Goal: Information Seeking & Learning: Learn about a topic

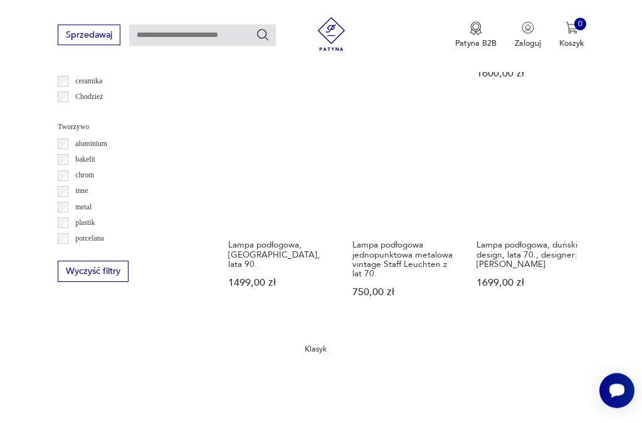
scroll to position [1029, 0]
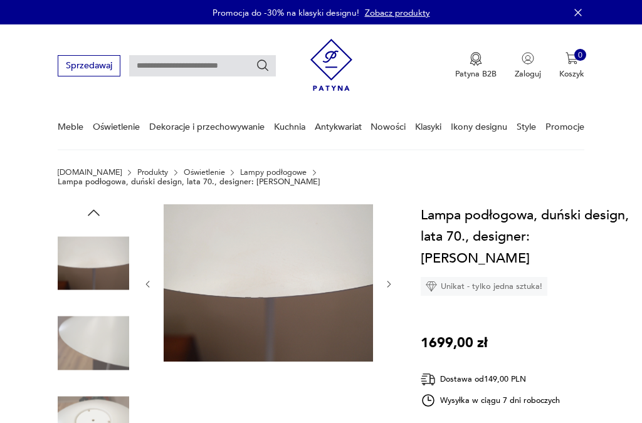
click at [390, 281] on button "button" at bounding box center [388, 284] width 9 height 11
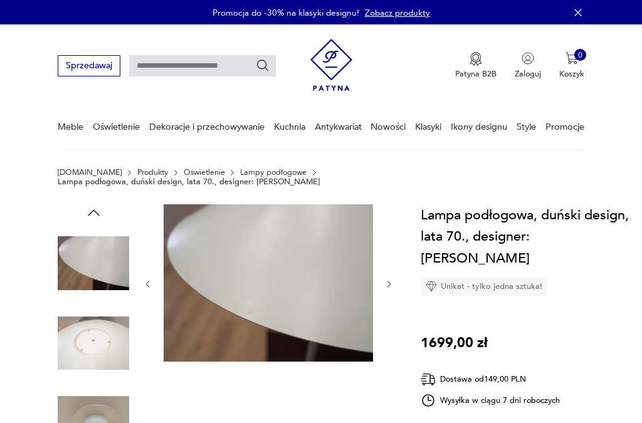
click at [387, 281] on button "button" at bounding box center [388, 284] width 9 height 11
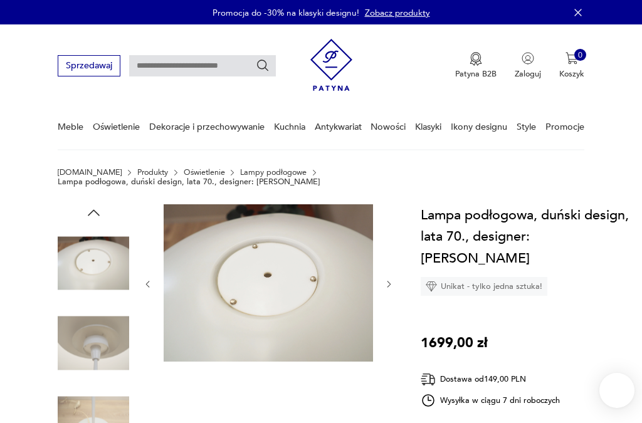
click at [391, 280] on button "button" at bounding box center [388, 283] width 9 height 11
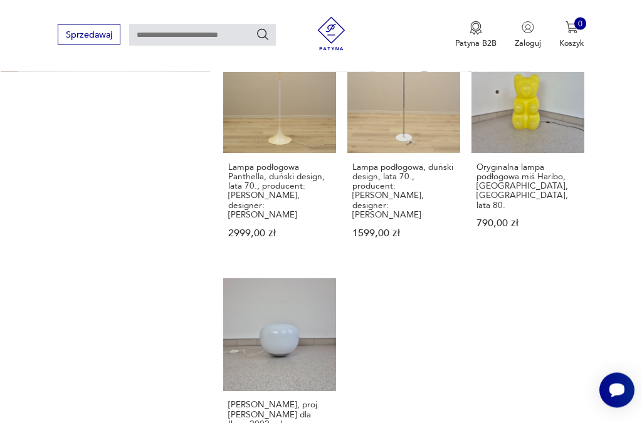
scroll to position [1346, 0]
click at [367, 220] on h3 "Lampa podłogowa, duński design, lata 70., producent: [PERSON_NAME], designer: […" at bounding box center [403, 191] width 103 height 58
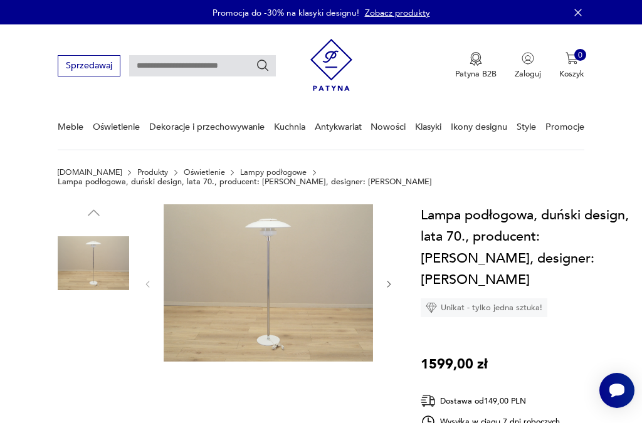
click at [101, 342] on img at bounding box center [93, 343] width 71 height 71
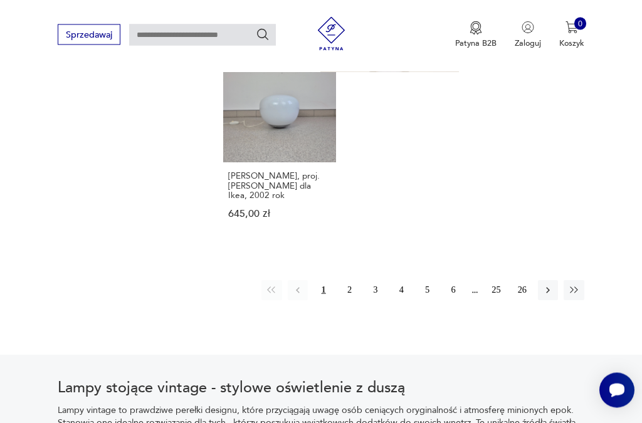
scroll to position [1575, 0]
click at [351, 300] on button "2" at bounding box center [349, 290] width 20 height 20
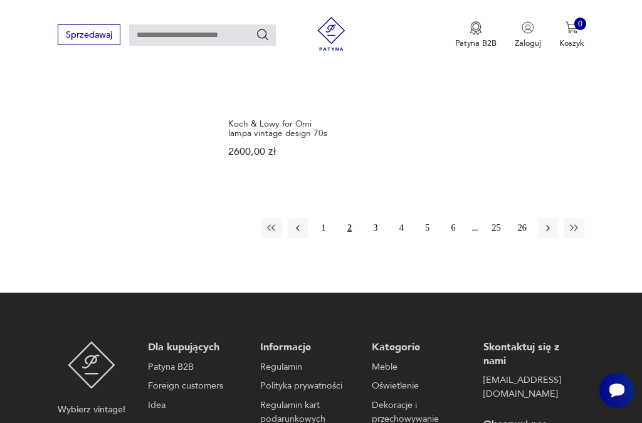
scroll to position [1647, 0]
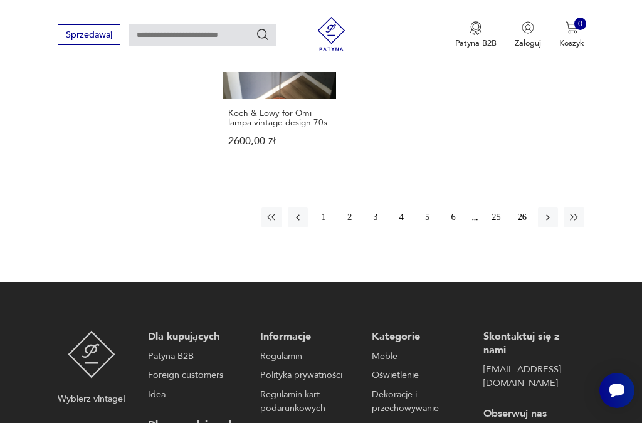
click at [376, 228] on button "3" at bounding box center [376, 218] width 20 height 20
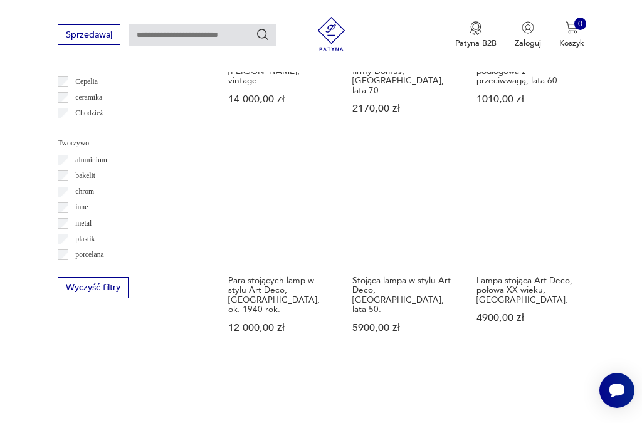
scroll to position [290, 0]
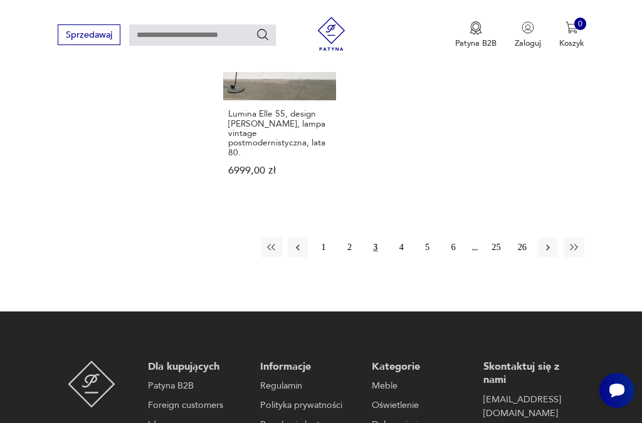
click at [403, 258] on button "4" at bounding box center [401, 248] width 20 height 20
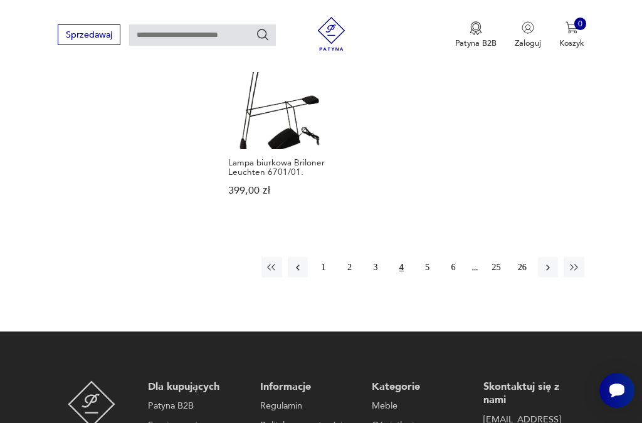
scroll to position [1595, 0]
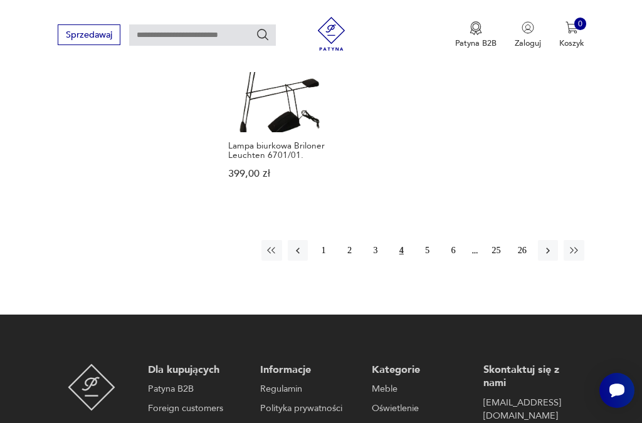
click at [426, 252] on button "5" at bounding box center [428, 250] width 20 height 20
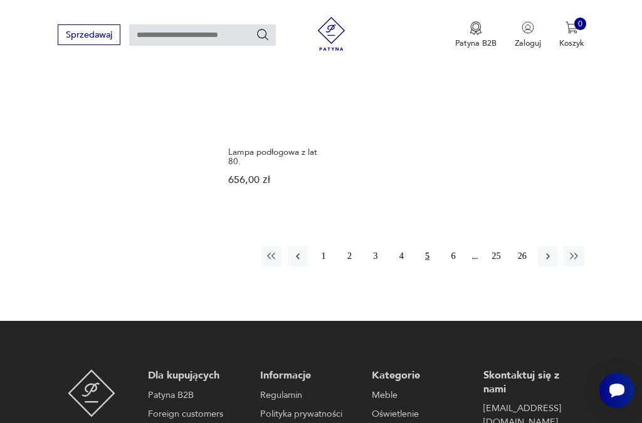
scroll to position [1603, 0]
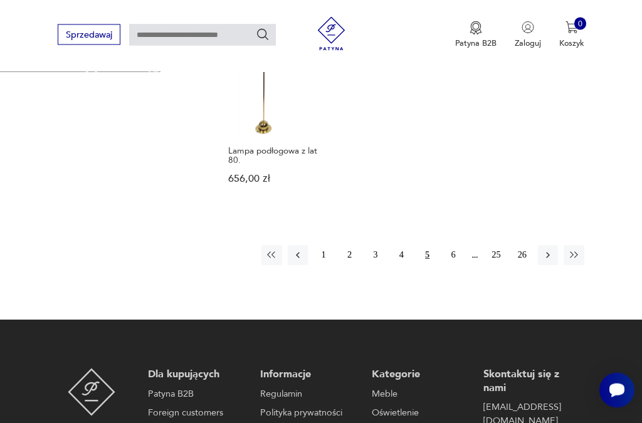
click at [459, 266] on button "6" at bounding box center [453, 256] width 20 height 20
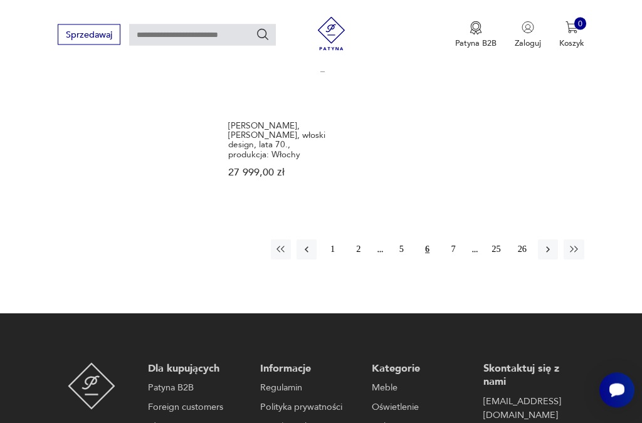
scroll to position [1607, 0]
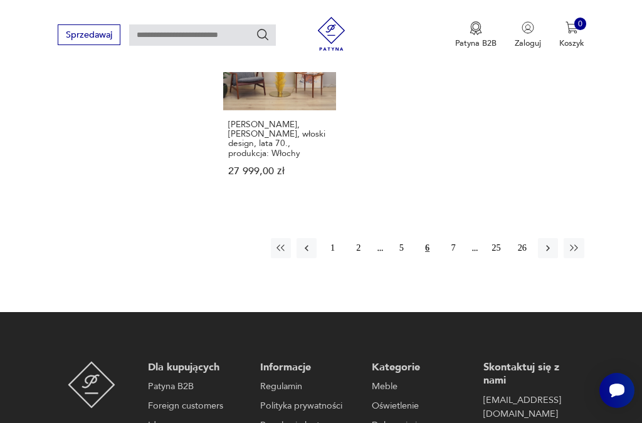
click at [455, 258] on button "7" at bounding box center [453, 248] width 20 height 20
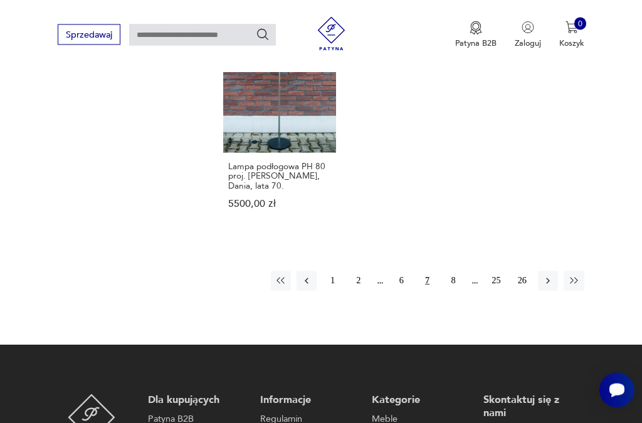
scroll to position [1569, 0]
click at [455, 291] on button "8" at bounding box center [453, 281] width 20 height 20
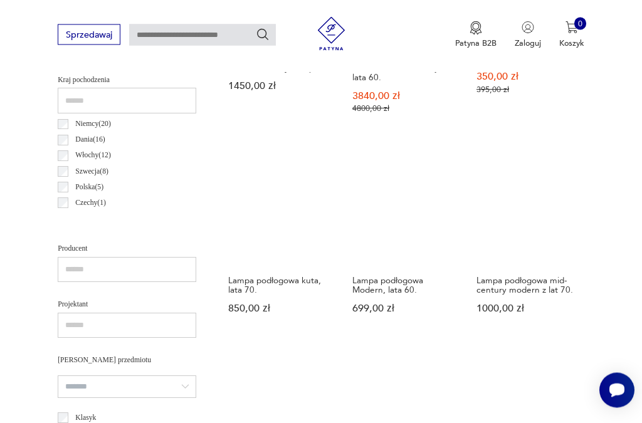
scroll to position [652, 0]
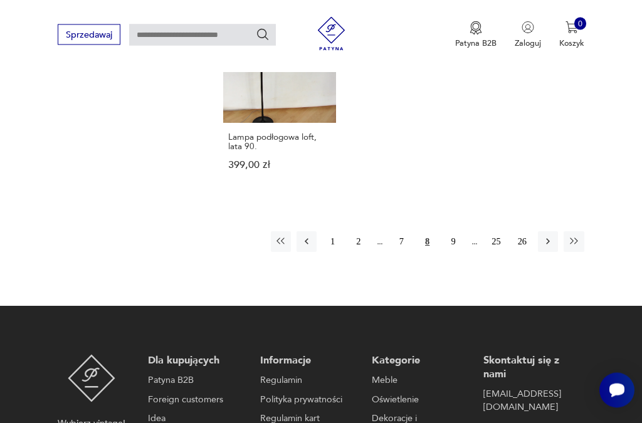
click at [457, 252] on button "9" at bounding box center [453, 242] width 20 height 20
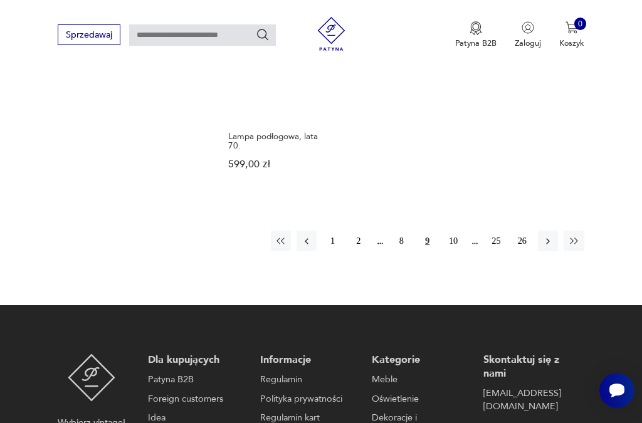
scroll to position [1583, 0]
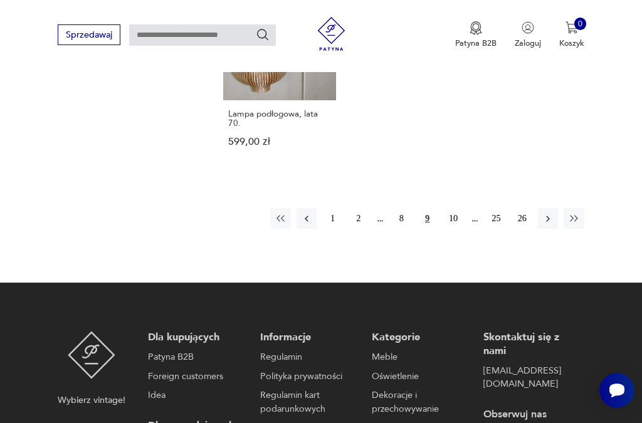
click at [457, 228] on button "10" at bounding box center [453, 218] width 20 height 20
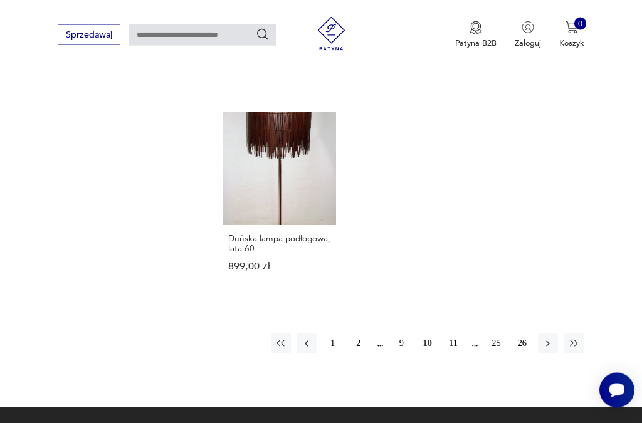
scroll to position [1512, 0]
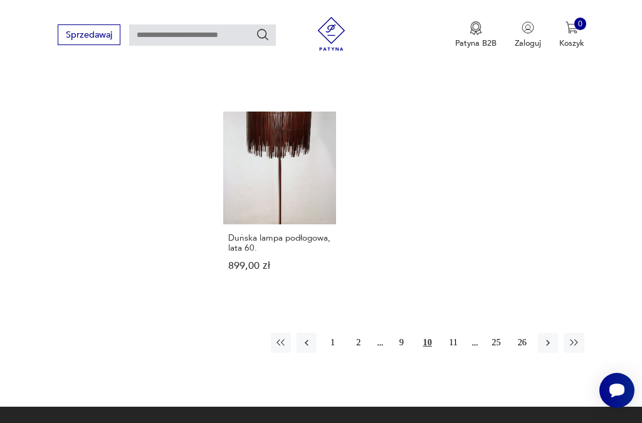
click at [457, 335] on button "11" at bounding box center [453, 343] width 20 height 20
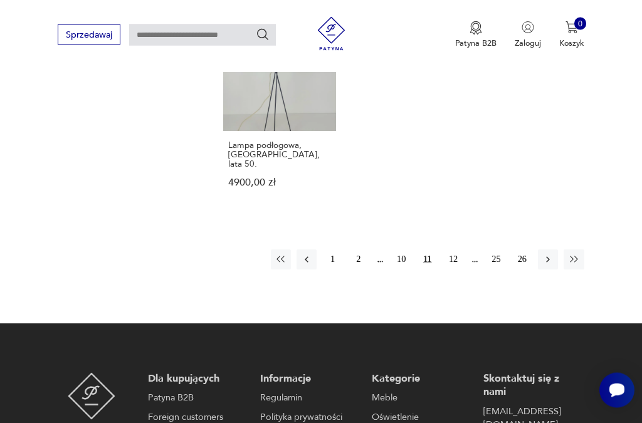
scroll to position [1597, 0]
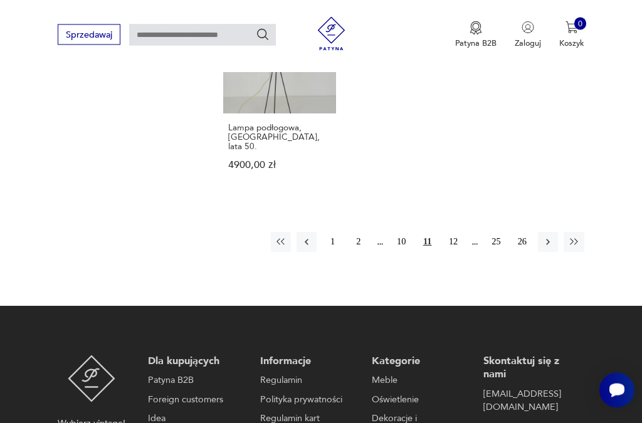
click at [460, 253] on button "12" at bounding box center [453, 243] width 20 height 20
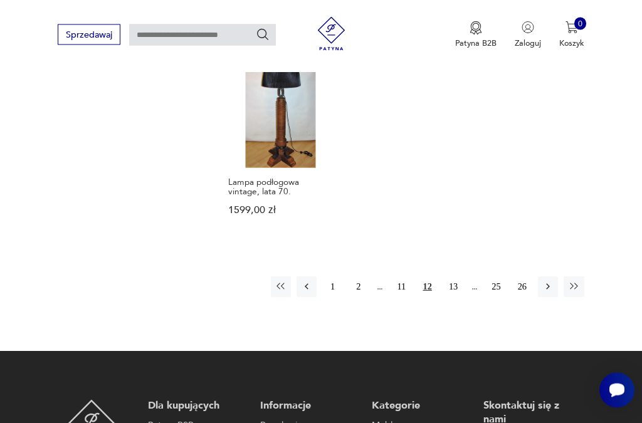
scroll to position [1544, 0]
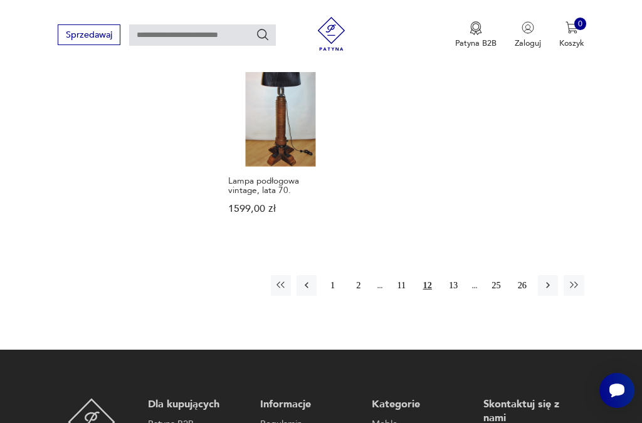
click at [461, 295] on button "13" at bounding box center [453, 285] width 20 height 20
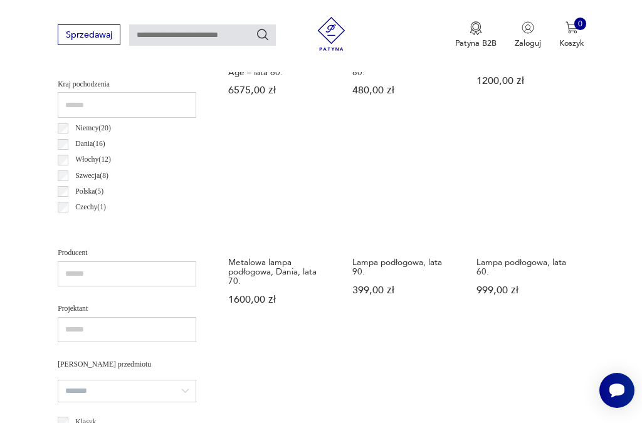
scroll to position [290, 0]
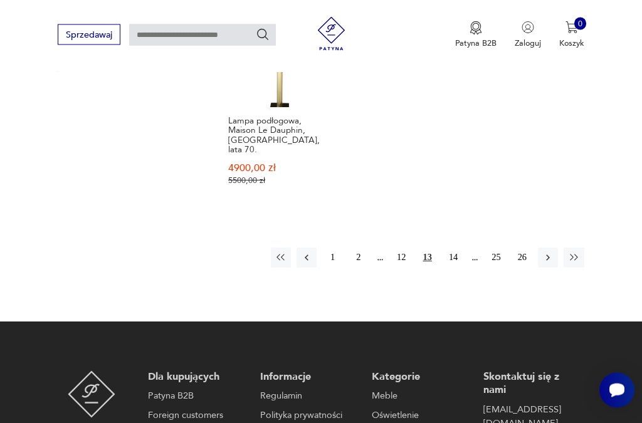
click at [455, 265] on button "14" at bounding box center [453, 258] width 20 height 20
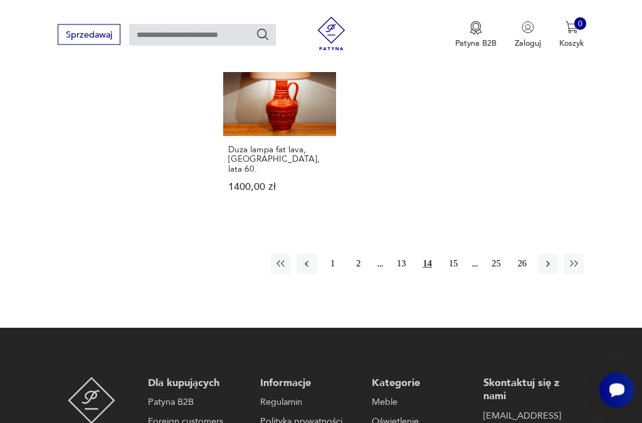
scroll to position [1524, 0]
click at [460, 274] on button "15" at bounding box center [453, 264] width 20 height 20
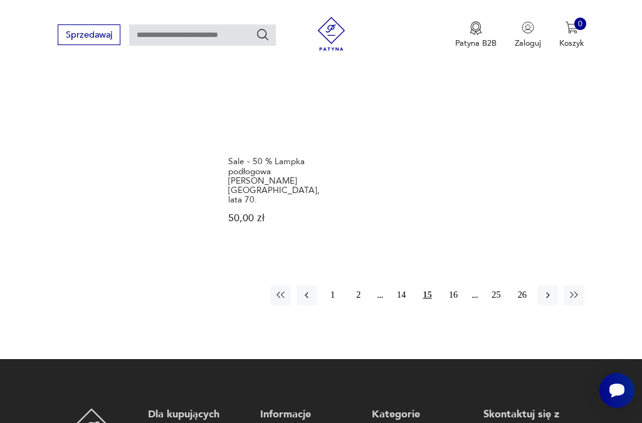
scroll to position [1524, 0]
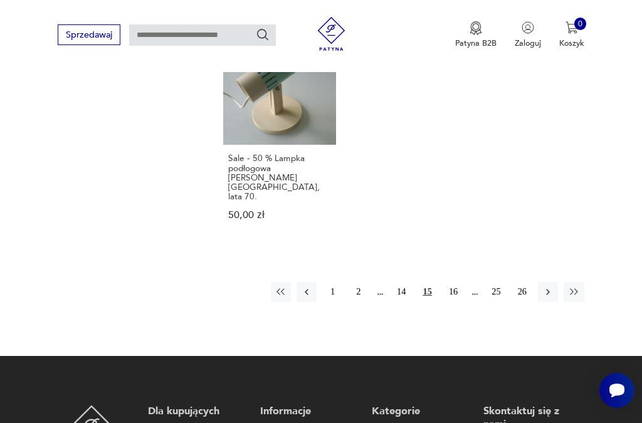
click at [457, 302] on button "16" at bounding box center [453, 292] width 20 height 20
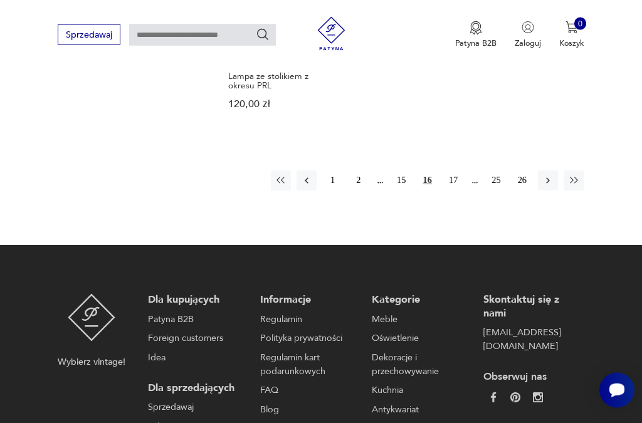
scroll to position [1604, 0]
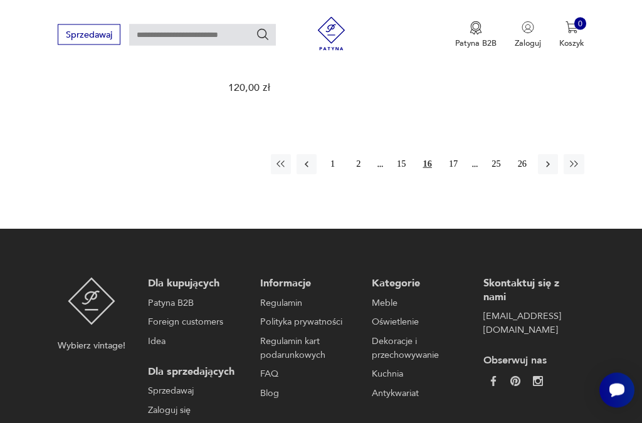
click at [455, 175] on button "17" at bounding box center [453, 165] width 20 height 20
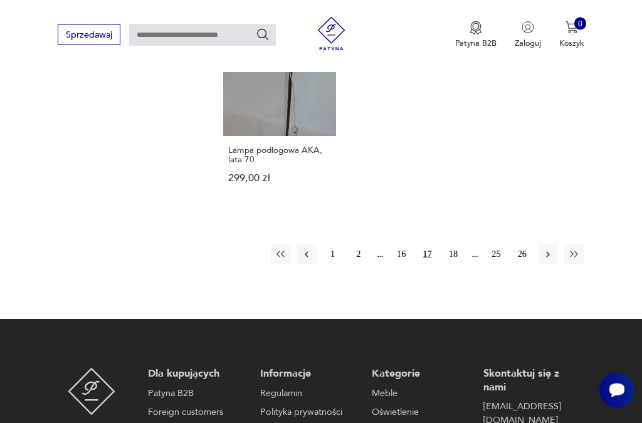
scroll to position [1514, 0]
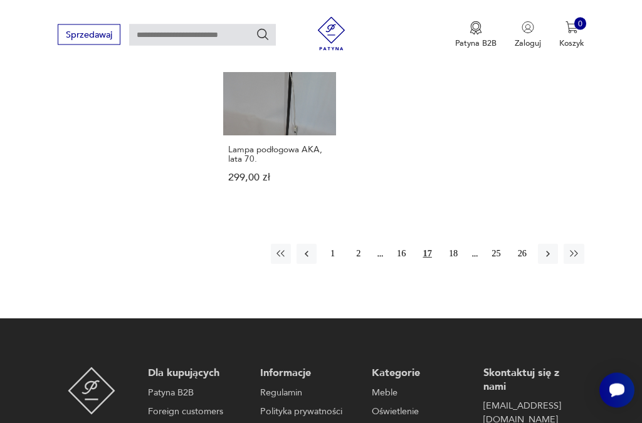
click at [462, 265] on button "18" at bounding box center [453, 255] width 20 height 20
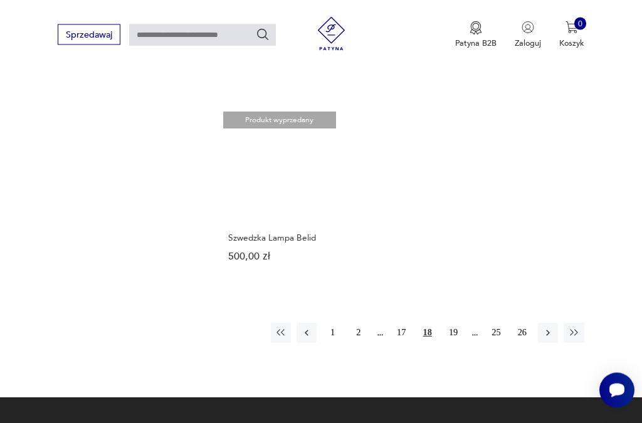
scroll to position [1436, 0]
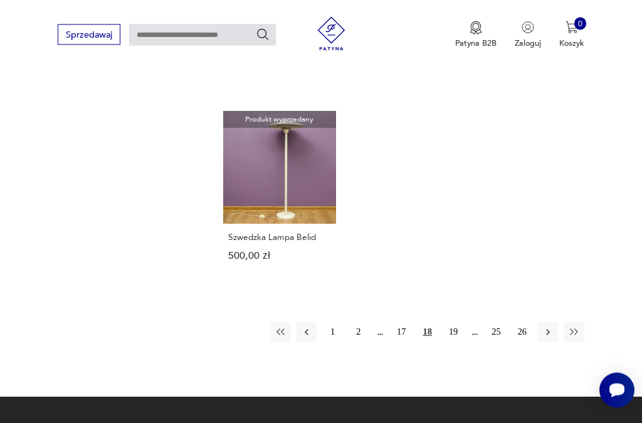
click at [458, 343] on button "19" at bounding box center [453, 333] width 20 height 20
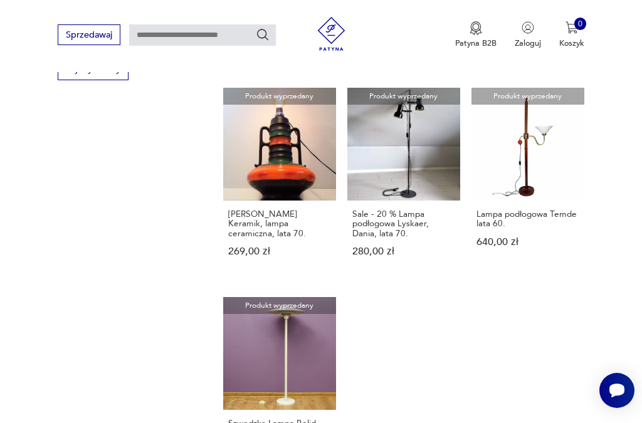
scroll to position [290, 0]
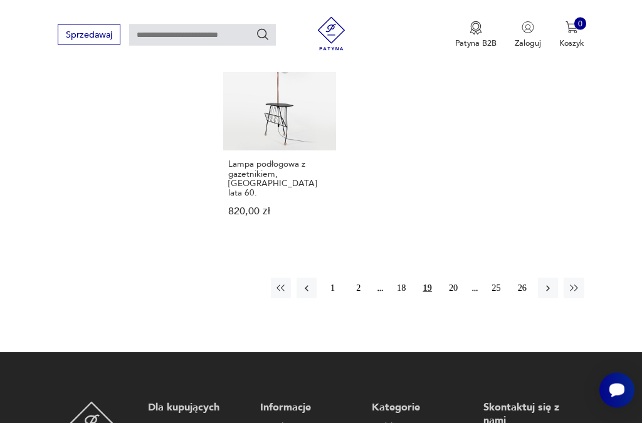
click at [456, 298] on button "20" at bounding box center [453, 288] width 20 height 20
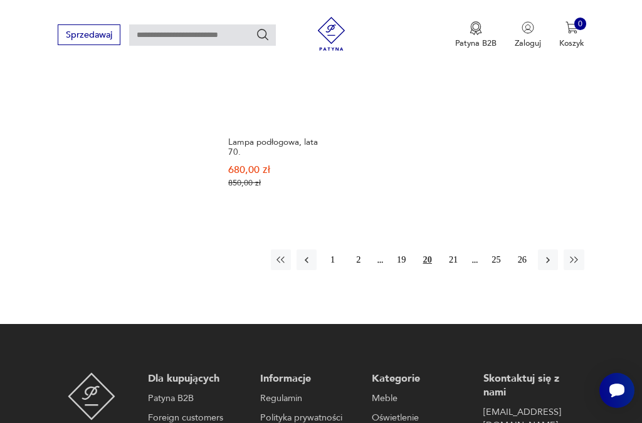
scroll to position [1551, 0]
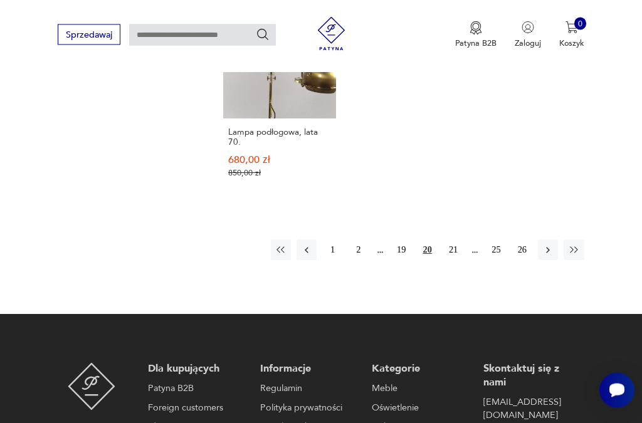
click at [458, 260] on button "21" at bounding box center [453, 250] width 20 height 20
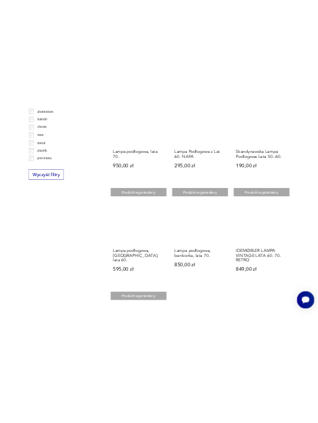
scroll to position [2143, 0]
